Goal: Task Accomplishment & Management: Complete application form

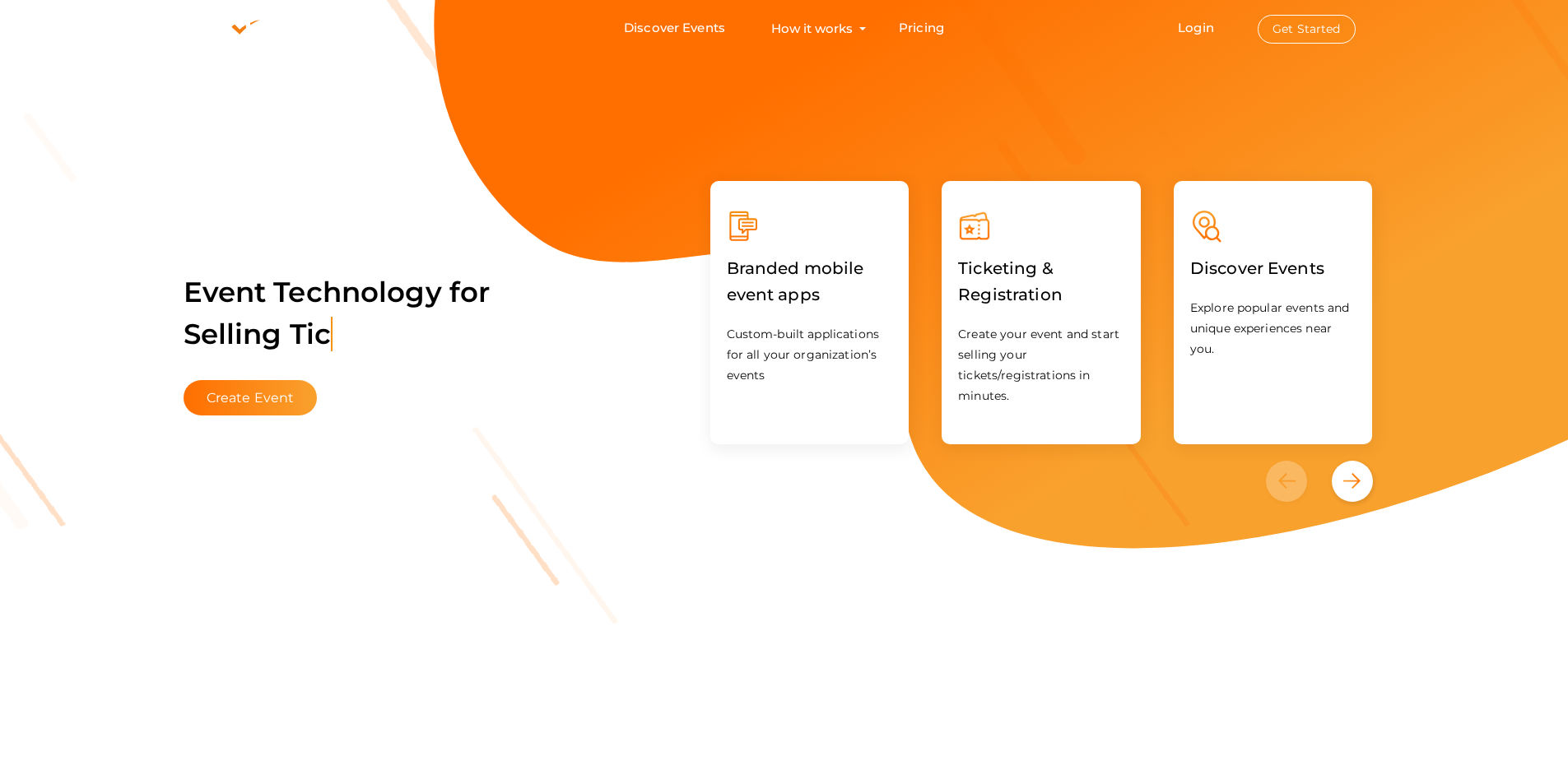
click at [1298, 31] on button "Get Started" at bounding box center [1306, 28] width 98 height 28
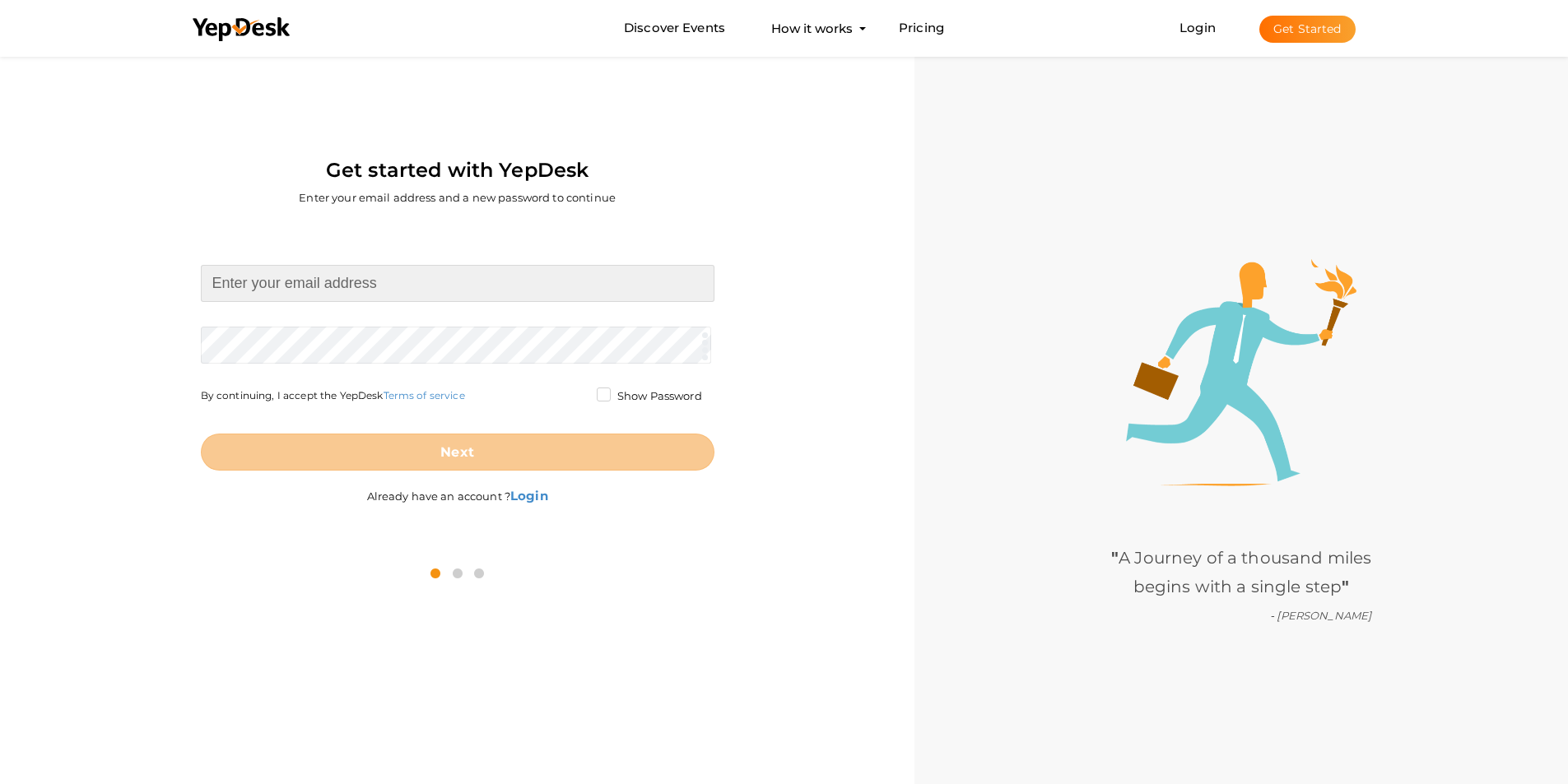
click at [436, 293] on input at bounding box center [457, 284] width 513 height 37
click at [414, 286] on input at bounding box center [457, 284] width 513 height 37
paste input "[EMAIL_ADDRESS][DOMAIN_NAME]"
type input "[EMAIL_ADDRESS][DOMAIN_NAME]"
click at [320, 338] on form "[EMAIL_ADDRESS][DOMAIN_NAME] Required. Invalid email. Checking You already have…" at bounding box center [457, 368] width 513 height 206
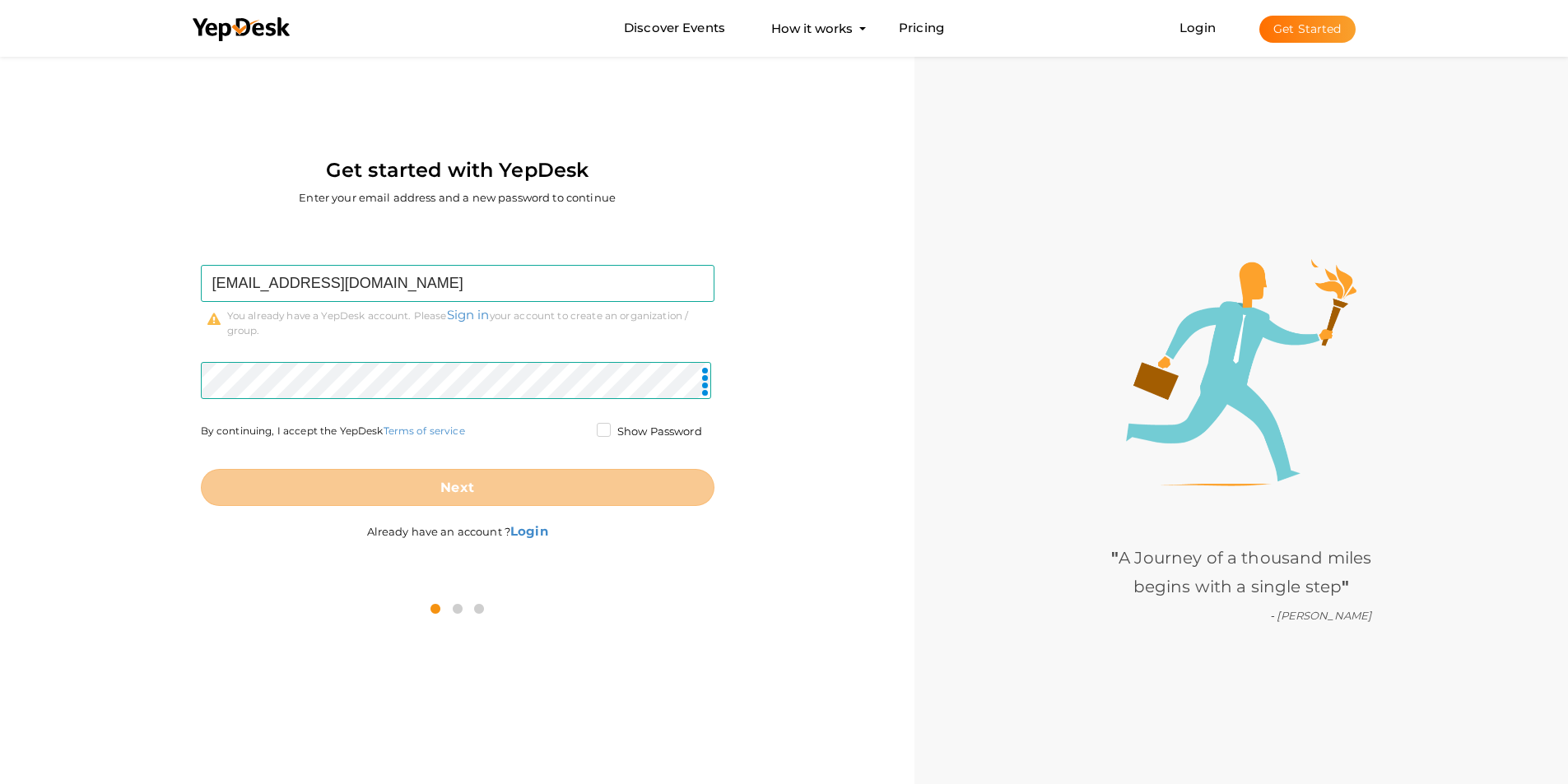
click at [603, 431] on label "Show Password" at bounding box center [649, 432] width 105 height 16
click at [580, 427] on input "Show Password" at bounding box center [580, 427] width 0 height 0
